Goal: Find specific page/section: Find specific page/section

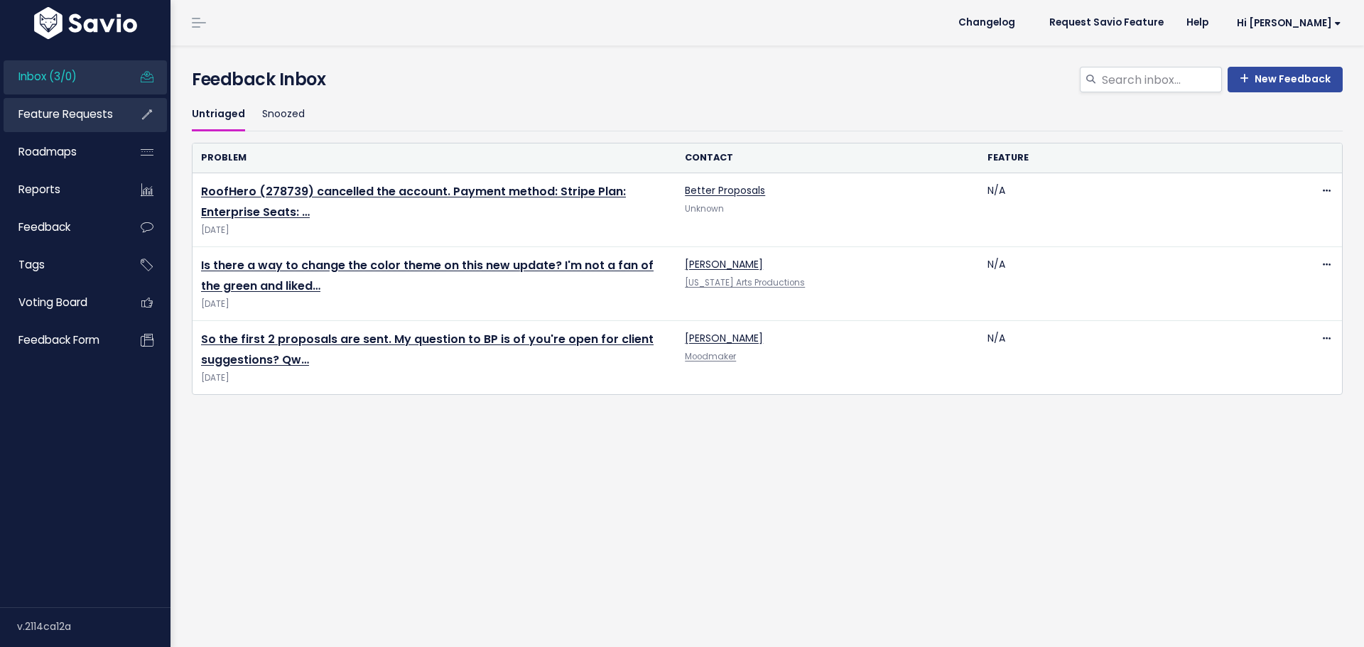
click at [81, 103] on link "Feature Requests" at bounding box center [61, 114] width 114 height 33
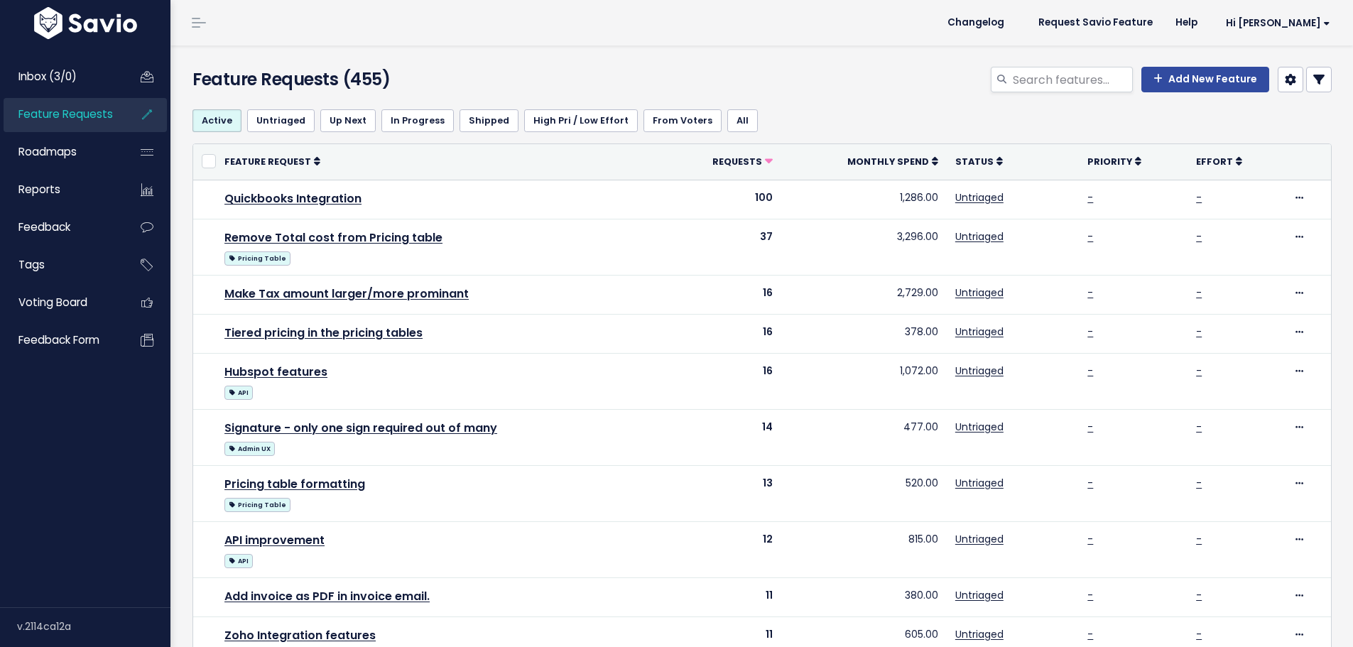
select select
click at [1314, 79] on icon at bounding box center [1319, 79] width 11 height 11
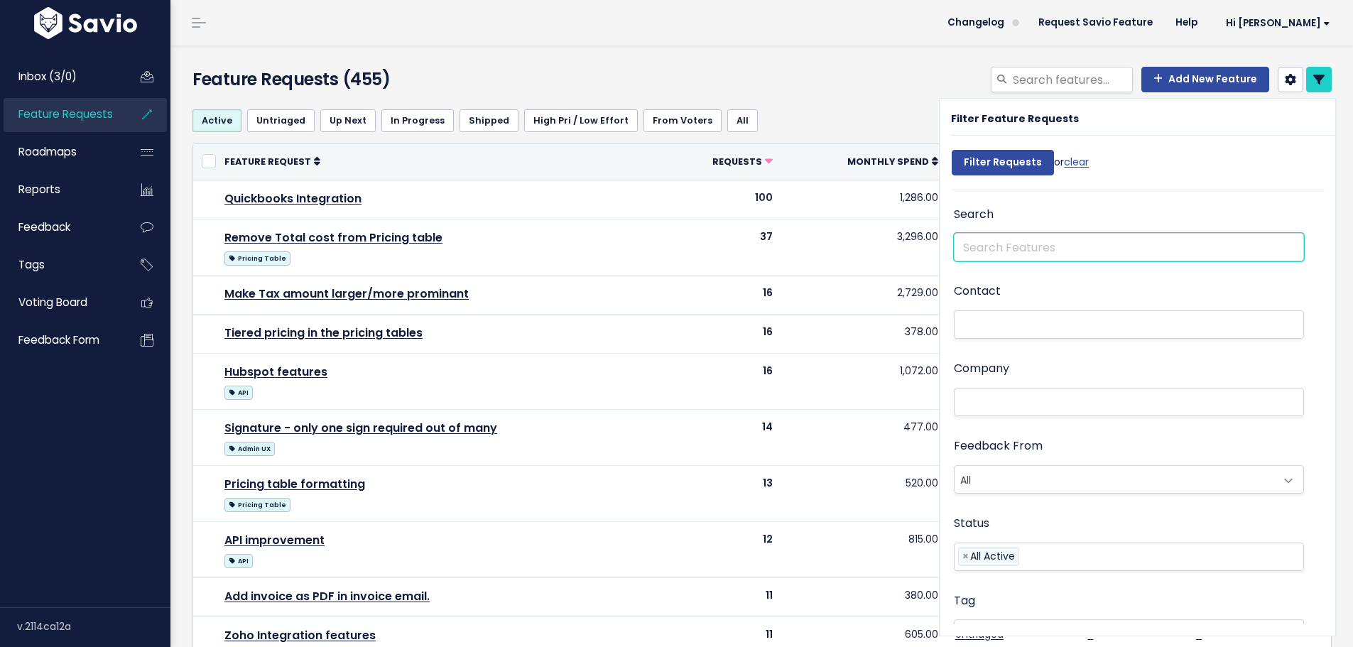
click at [1044, 243] on input "text" at bounding box center [1129, 247] width 350 height 28
type input "Pricing table"
click at [952, 150] on input "Filter Requests" at bounding box center [1003, 163] width 102 height 26
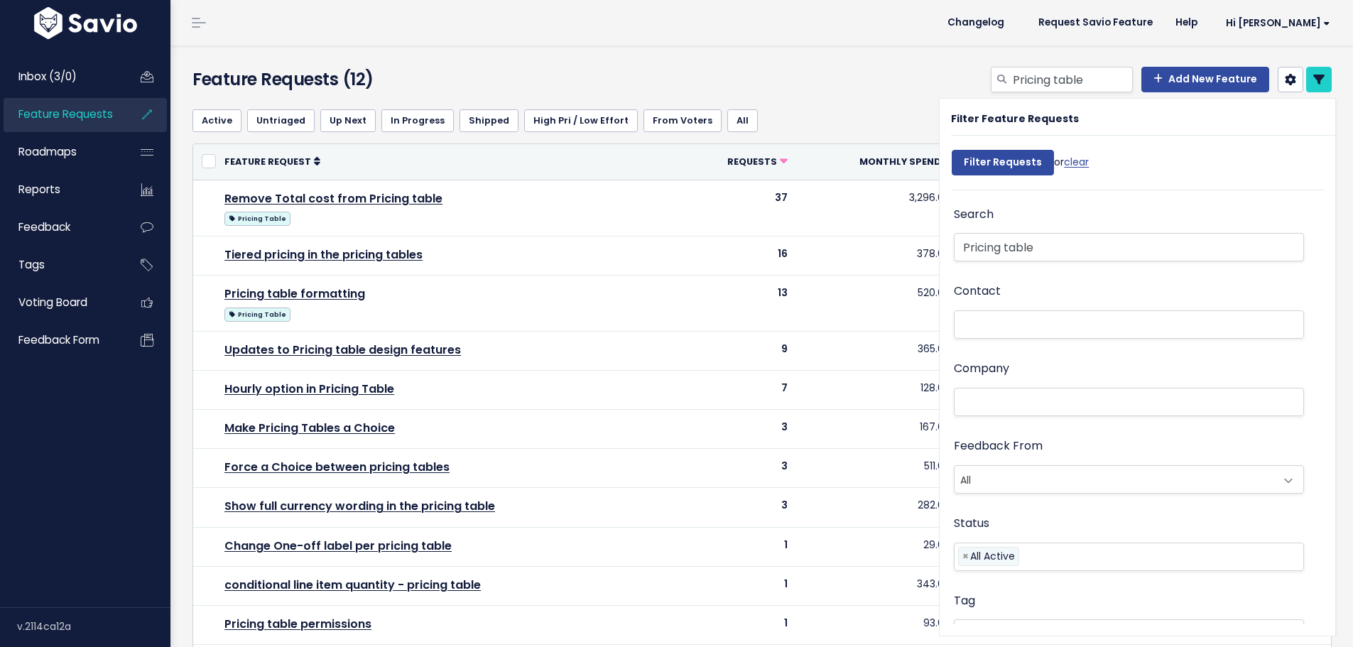
select select
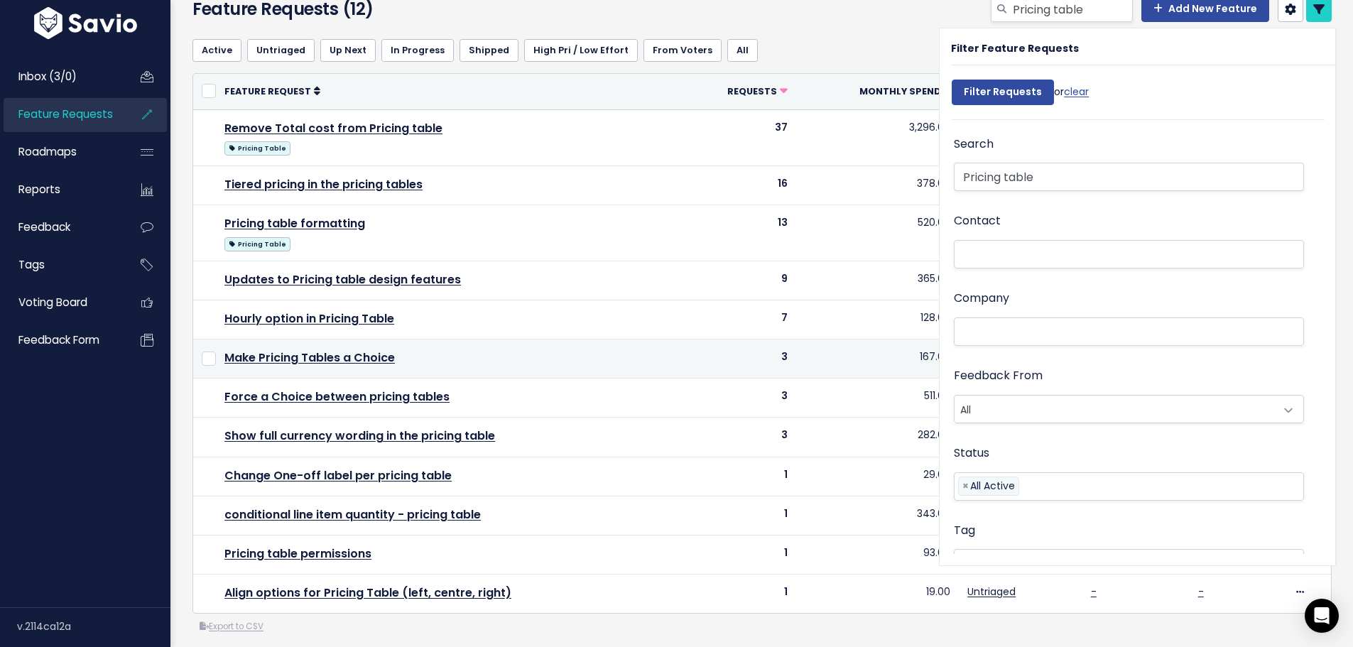
scroll to position [71, 0]
